Goal: Information Seeking & Learning: Learn about a topic

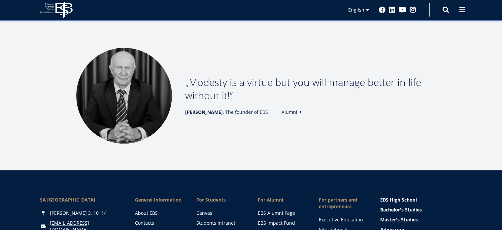
scroll to position [689, 0]
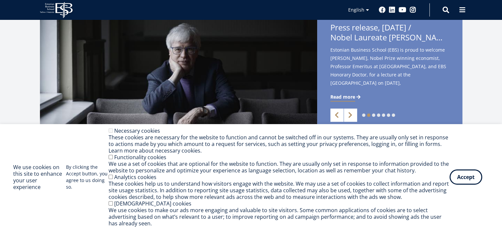
scroll to position [281, 0]
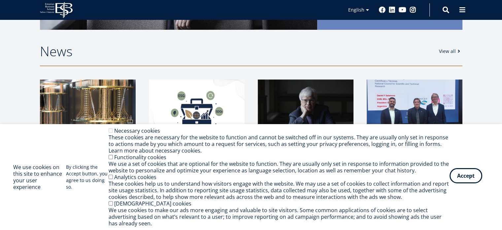
click at [474, 172] on button "Accept" at bounding box center [466, 175] width 33 height 15
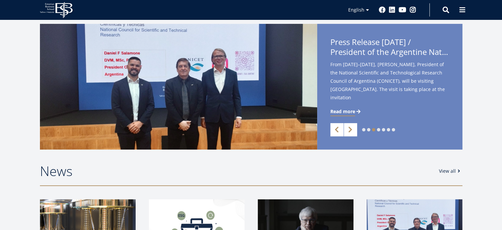
scroll to position [0, 0]
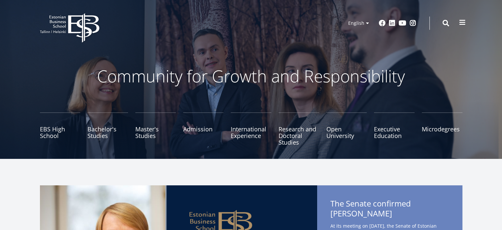
click at [464, 23] on span at bounding box center [462, 22] width 7 height 7
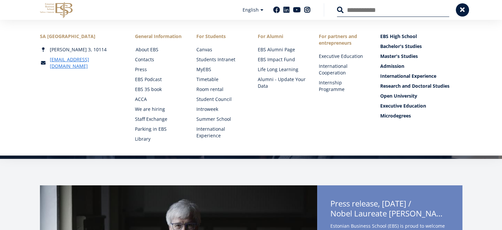
click at [147, 47] on link "About EBS" at bounding box center [160, 49] width 48 height 7
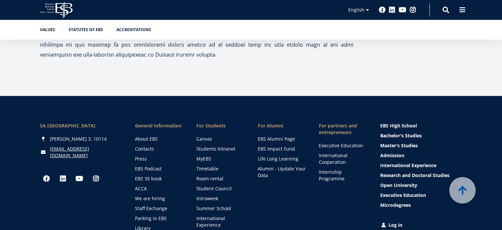
scroll to position [2215, 0]
